Goal: Find specific page/section: Find specific page/section

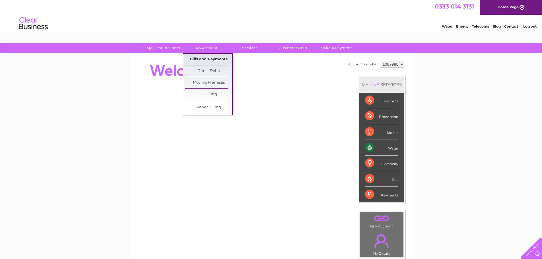
click at [216, 57] on link "Bills and Payments" at bounding box center [208, 59] width 47 height 11
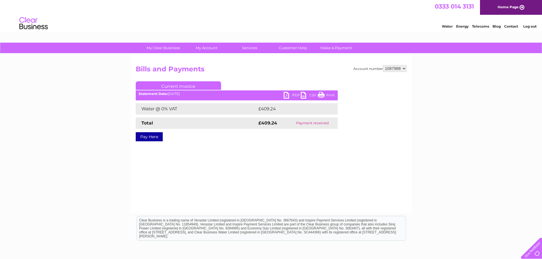
click at [291, 94] on link "PDF" at bounding box center [292, 96] width 17 height 8
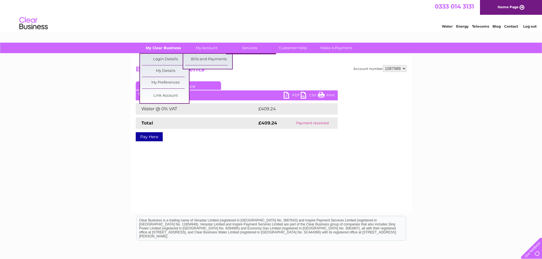
click at [163, 45] on link "My Clear Business" at bounding box center [163, 48] width 47 height 11
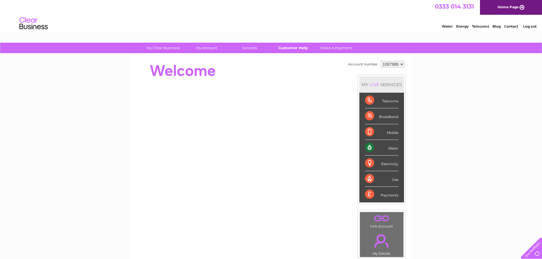
click at [291, 44] on link "Customer Help" at bounding box center [293, 48] width 47 height 11
